Goal: Transaction & Acquisition: Purchase product/service

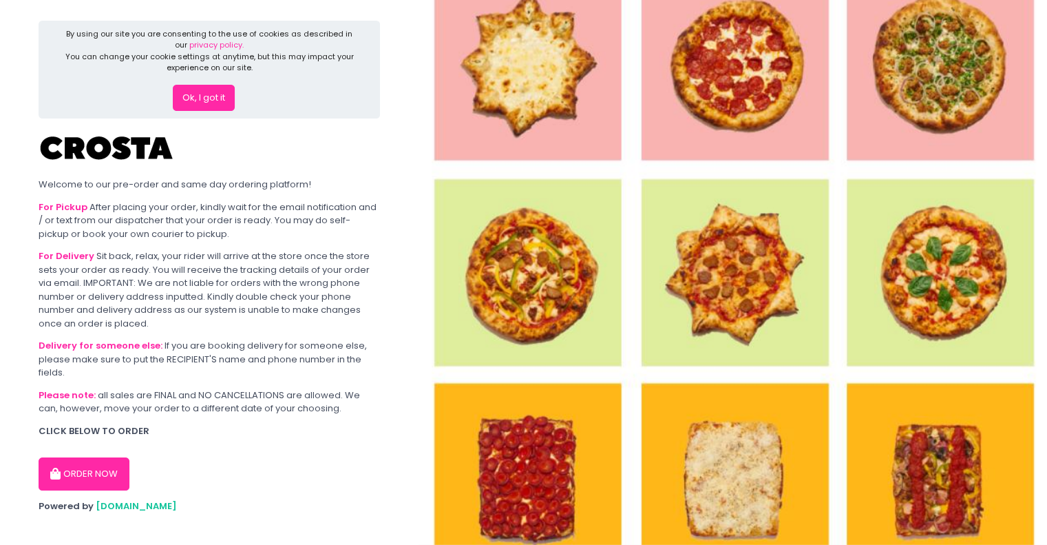
click at [213, 100] on button "Ok, I got it" at bounding box center [204, 98] width 62 height 26
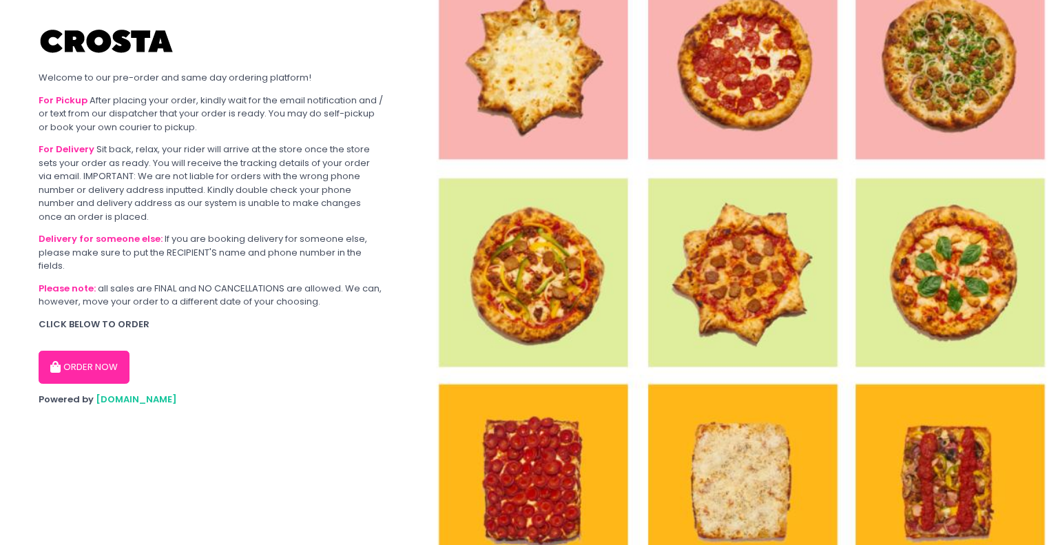
click at [79, 370] on button "ORDER NOW" at bounding box center [84, 366] width 91 height 33
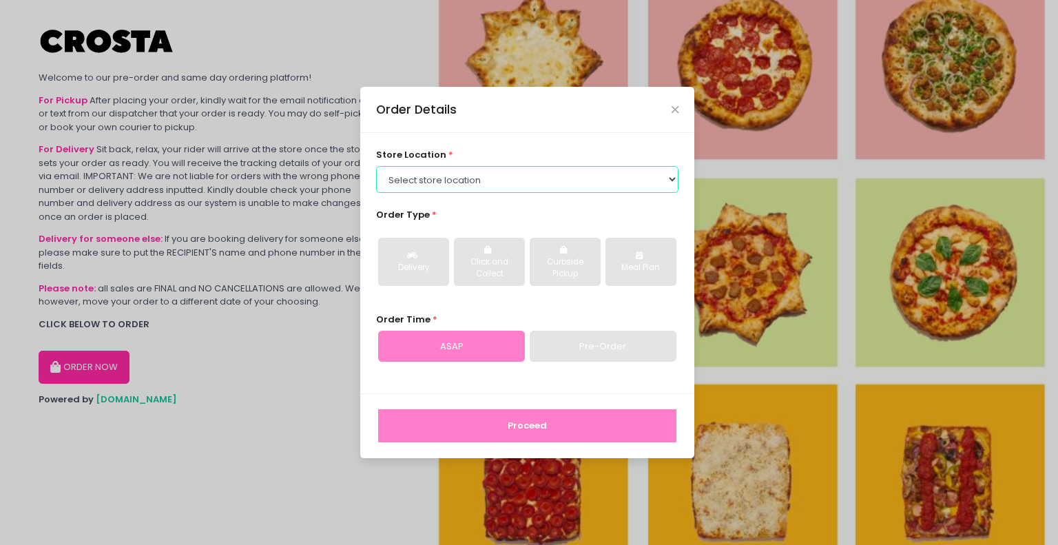
click at [463, 171] on select "Select store location Crosta Pizza - [PERSON_NAME] Crosta Pizza - [GEOGRAPHIC_D…" at bounding box center [527, 179] width 303 height 26
select select "65090bae48156caed44a5eb4"
click at [376, 166] on select "Select store location Crosta Pizza - [PERSON_NAME] Crosta Pizza - [GEOGRAPHIC_D…" at bounding box center [527, 179] width 303 height 26
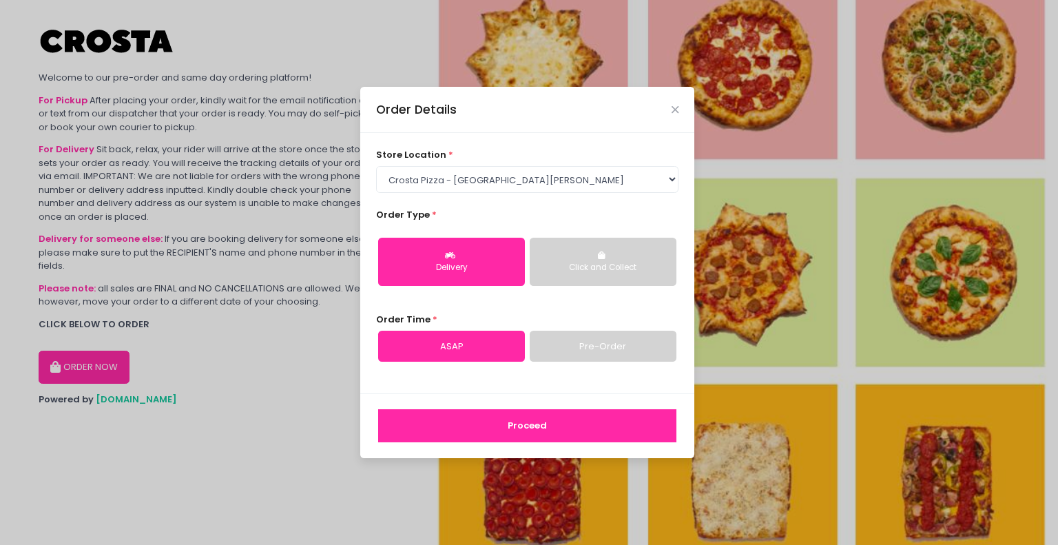
click at [534, 433] on button "Proceed" at bounding box center [527, 425] width 298 height 33
